Goal: Task Accomplishment & Management: Manage account settings

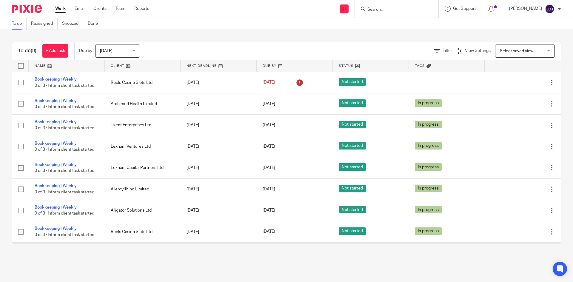
click at [119, 66] on link at bounding box center [143, 66] width 76 height 12
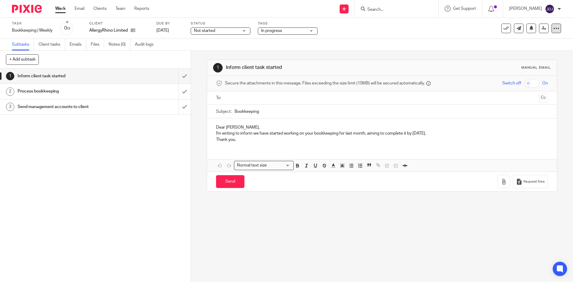
click at [554, 26] on icon at bounding box center [557, 28] width 6 height 6
click at [526, 60] on link "Copy task" at bounding box center [523, 61] width 19 height 4
click at [138, 30] on div "AllergyRhino Limited AllergyRhino Limited" at bounding box center [115, 30] width 52 height 7
type input "talen"
click at [114, 59] on span "Talent Enterprises Ltd" at bounding box center [114, 58] width 41 height 4
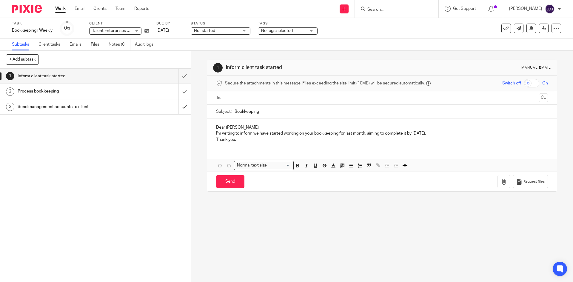
click at [82, 142] on div "1 Inform client task started 2 Process bookkeeping 3 Send management accounts t…" at bounding box center [95, 176] width 191 height 214
click at [446, 217] on div "1 Inform client task started Manual email Secure the attachments in this messag…" at bounding box center [382, 166] width 382 height 231
click at [61, 10] on link "Work" at bounding box center [60, 9] width 10 height 6
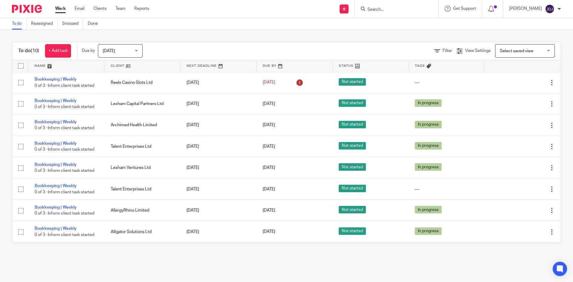
click at [119, 65] on link at bounding box center [143, 66] width 76 height 12
click at [62, 8] on link "Work" at bounding box center [60, 9] width 10 height 6
click at [120, 67] on link at bounding box center [143, 66] width 76 height 12
click at [57, 11] on link "Work" at bounding box center [60, 9] width 10 height 6
click at [62, 52] on link "+ Add task" at bounding box center [58, 50] width 26 height 13
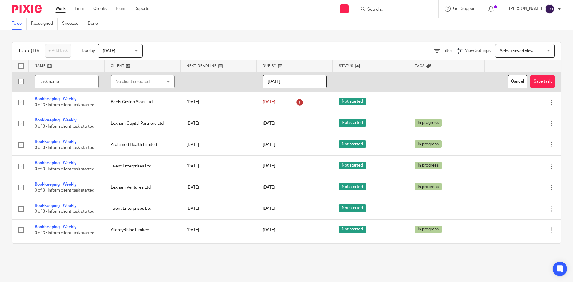
click at [160, 83] on div "No client selected" at bounding box center [143, 81] width 64 height 13
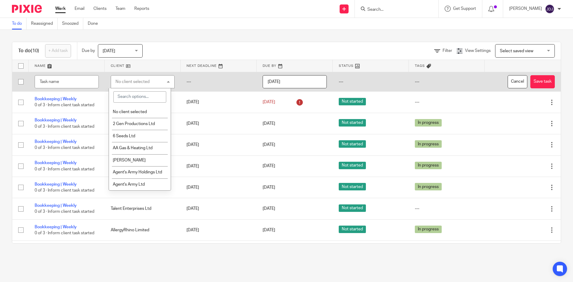
click at [160, 83] on div "No client selected" at bounding box center [143, 81] width 64 height 13
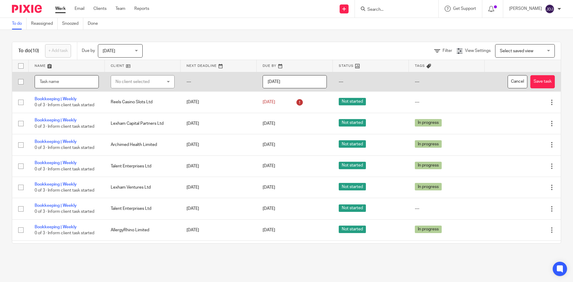
click at [67, 82] on input "text" at bounding box center [67, 81] width 64 height 13
type input "b"
type input "Bookkeeping"
click at [509, 82] on button "Cancel" at bounding box center [518, 81] width 20 height 13
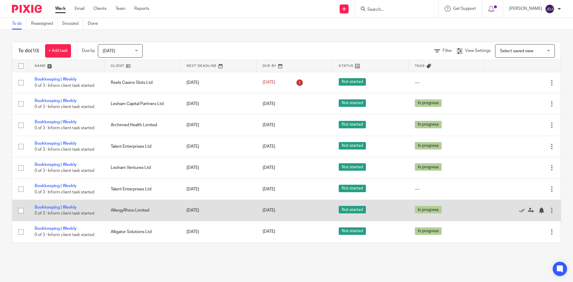
click at [47, 205] on td "Bookkeeping | Weekly 0 of 3 · Inform client task started" at bounding box center [67, 210] width 76 height 21
click at [49, 208] on link "Bookkeeping | Weekly" at bounding box center [56, 207] width 42 height 4
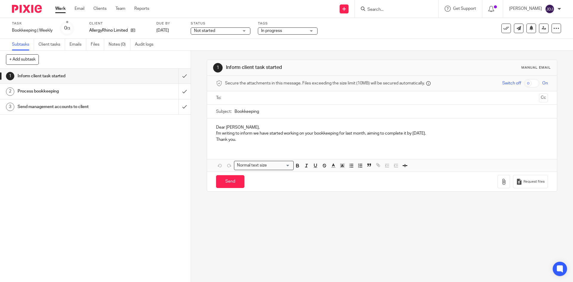
drag, startPoint x: 499, startPoint y: 26, endPoint x: 499, endPoint y: 33, distance: 7.8
click at [502, 27] on button at bounding box center [507, 29] width 10 height 10
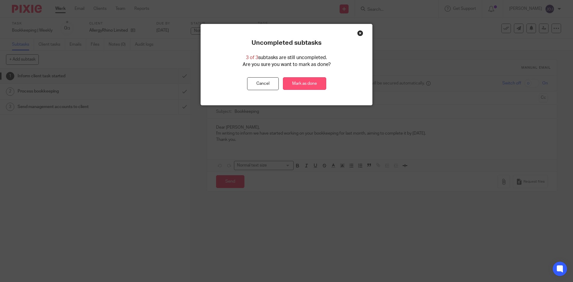
click at [312, 85] on link "Mark as done" at bounding box center [304, 83] width 43 height 13
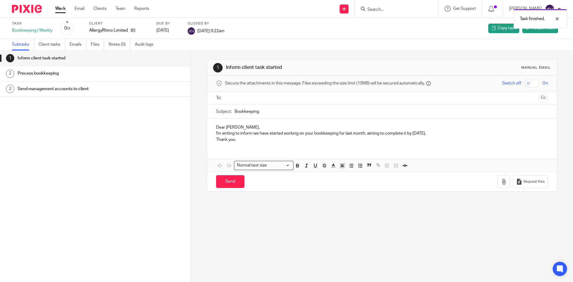
click at [61, 8] on link "Work" at bounding box center [60, 9] width 10 height 6
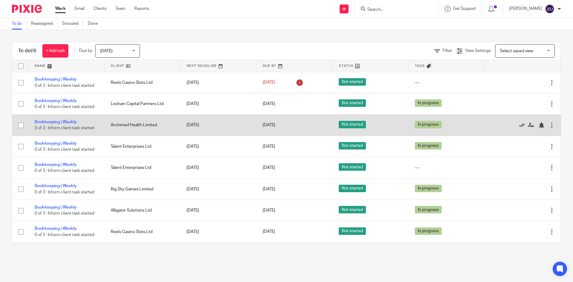
click at [519, 126] on icon at bounding box center [522, 125] width 6 height 6
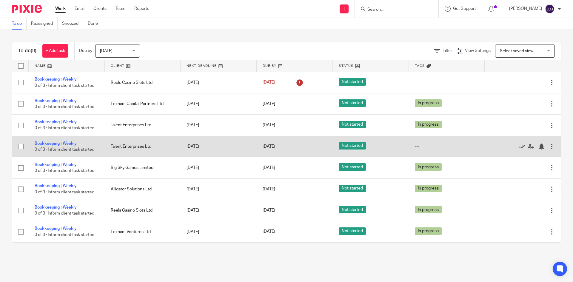
click at [19, 148] on input "checkbox" at bounding box center [20, 146] width 11 height 11
checkbox input "true"
click at [549, 145] on div at bounding box center [552, 147] width 6 height 6
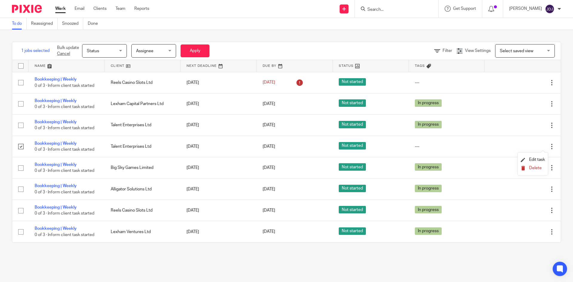
click at [538, 168] on span "Delete" at bounding box center [536, 168] width 13 height 4
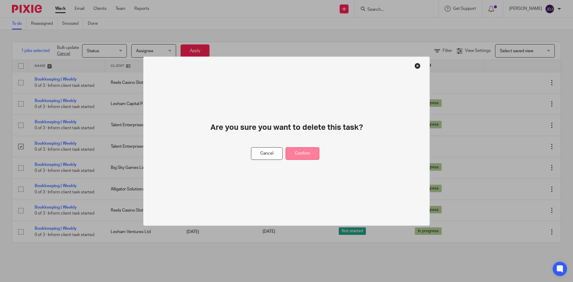
click at [306, 154] on button "Confirm" at bounding box center [303, 153] width 34 height 13
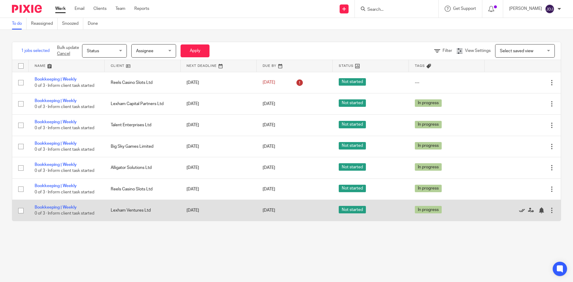
click at [519, 211] on icon at bounding box center [522, 211] width 6 height 6
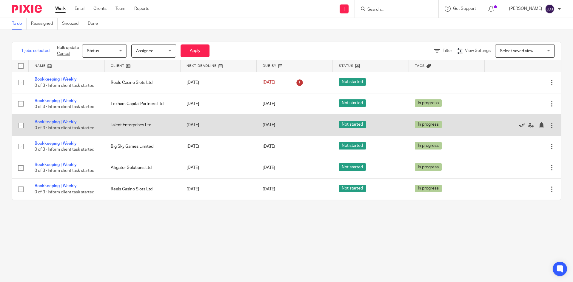
click at [519, 126] on icon at bounding box center [522, 125] width 6 height 6
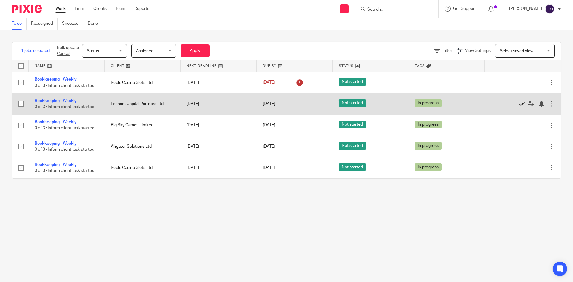
click at [519, 102] on icon at bounding box center [522, 104] width 6 height 6
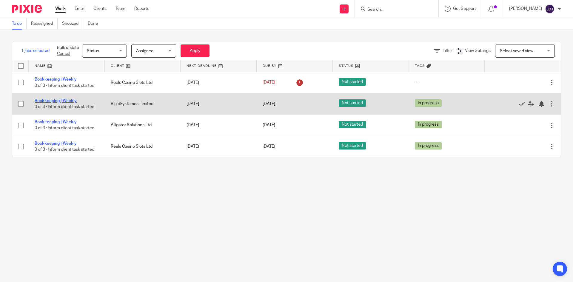
click at [68, 101] on link "Bookkeeping | Weekly" at bounding box center [56, 101] width 42 height 4
